Goal: Transaction & Acquisition: Download file/media

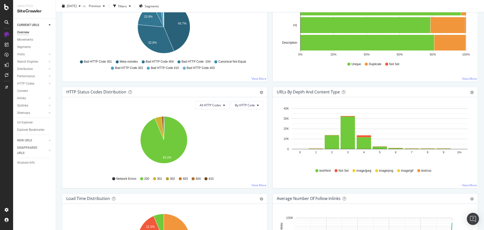
scroll to position [202, 0]
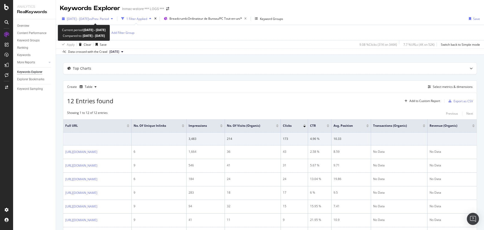
click at [109, 20] on span "vs Prev. Period" at bounding box center [99, 19] width 20 height 4
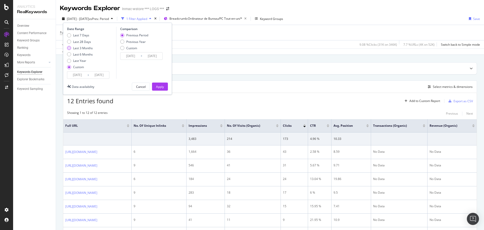
click at [88, 48] on div "Last 3 Months" at bounding box center [83, 48] width 20 height 4
type input "[DATE]"
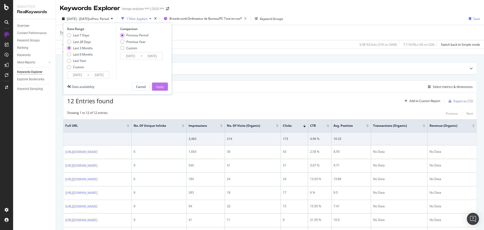
click at [158, 88] on div "Apply" at bounding box center [160, 86] width 8 height 4
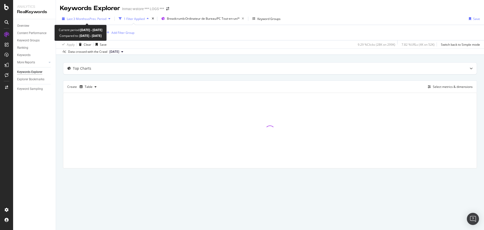
click at [100, 21] on span "vs Prev. Period" at bounding box center [96, 19] width 20 height 4
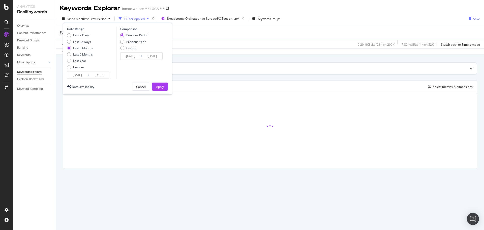
click at [216, 60] on div at bounding box center [270, 60] width 414 height 4
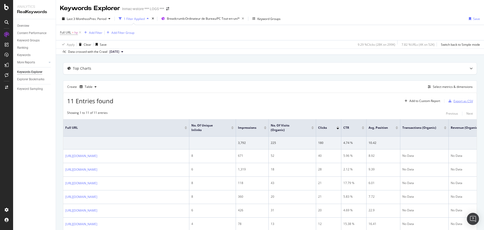
click at [454, 103] on div "Export as CSV" at bounding box center [462, 101] width 19 height 4
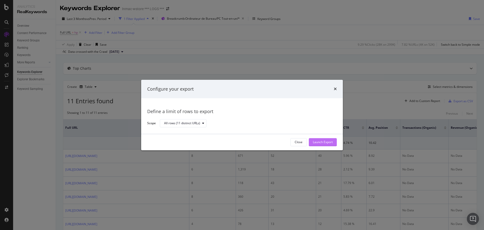
click at [333, 143] on button "Launch Export" at bounding box center [323, 142] width 28 height 8
